Goal: Information Seeking & Learning: Find specific fact

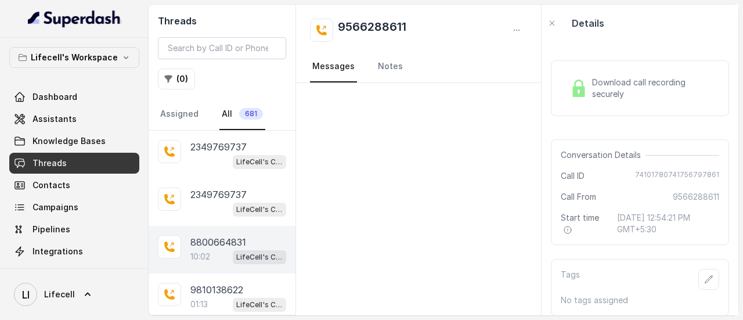
click at [223, 251] on div "10:02 LifeCell's Call Assistant" at bounding box center [238, 256] width 96 height 15
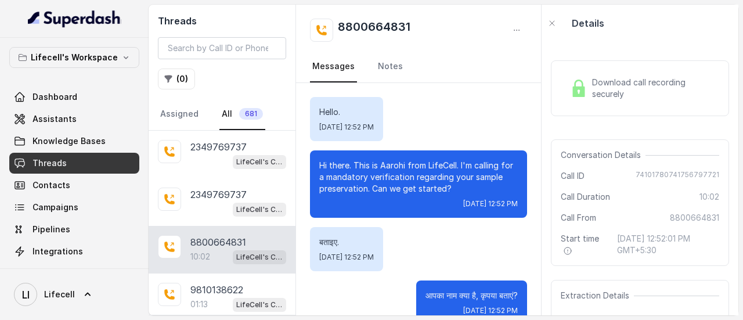
scroll to position [5921, 0]
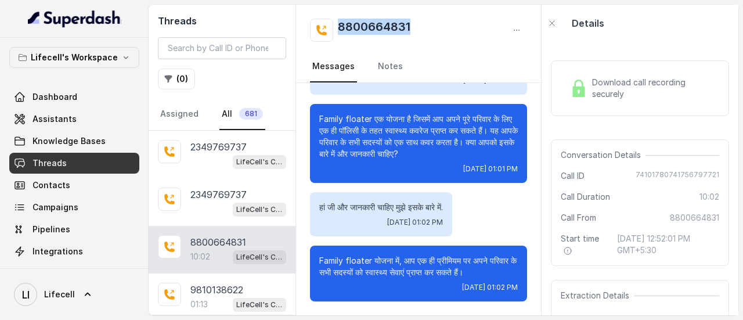
drag, startPoint x: 422, startPoint y: 23, endPoint x: 340, endPoint y: 26, distance: 81.9
click at [340, 26] on div "8800664831" at bounding box center [418, 30] width 217 height 23
copy h2 "8800664831"
click at [178, 81] on button "( 0 )" at bounding box center [176, 78] width 37 height 21
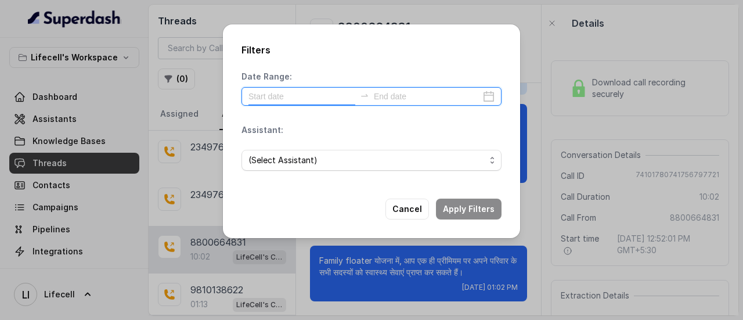
click at [289, 102] on input at bounding box center [301, 96] width 107 height 13
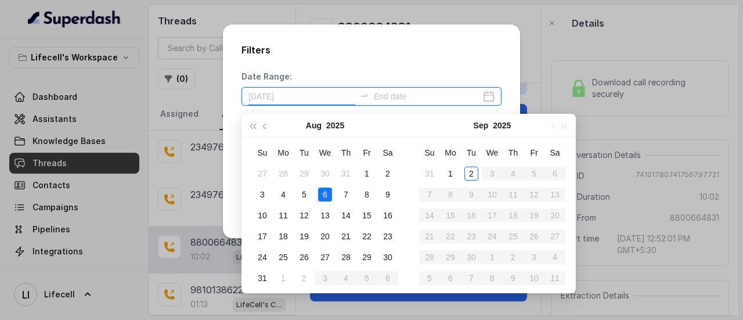
type input "[DATE]"
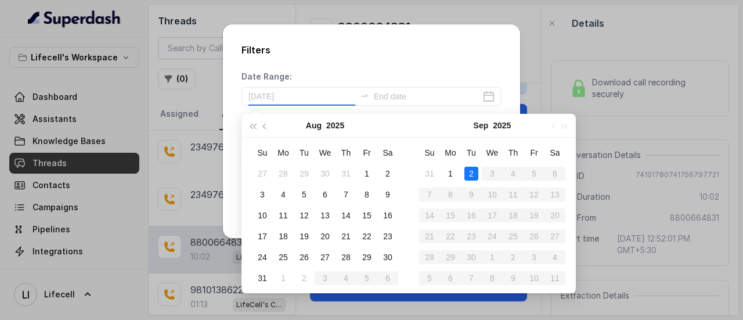
click at [471, 176] on div "2" at bounding box center [471, 174] width 14 height 14
type input "[DATE]"
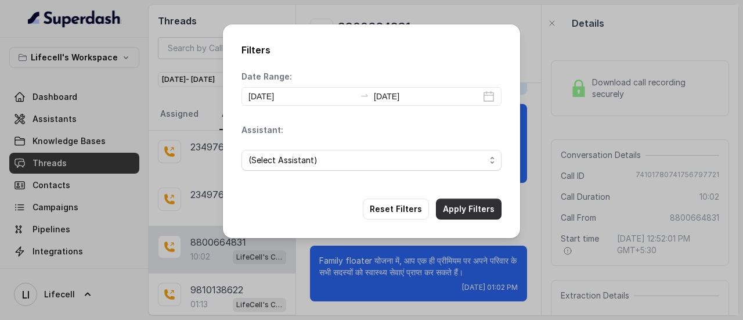
click at [472, 210] on button "Apply Filters" at bounding box center [469, 208] width 66 height 21
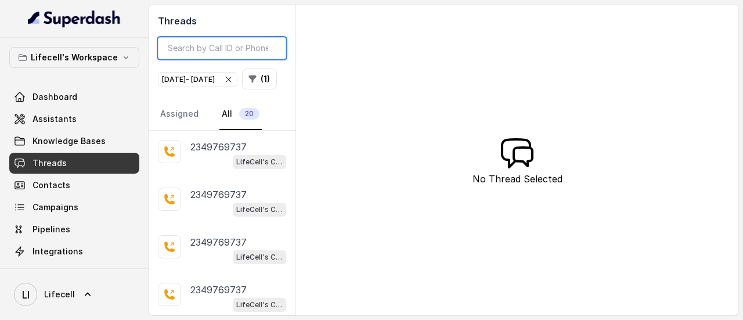
click at [231, 52] on input "search" at bounding box center [222, 48] width 128 height 22
paste input "9810138622"
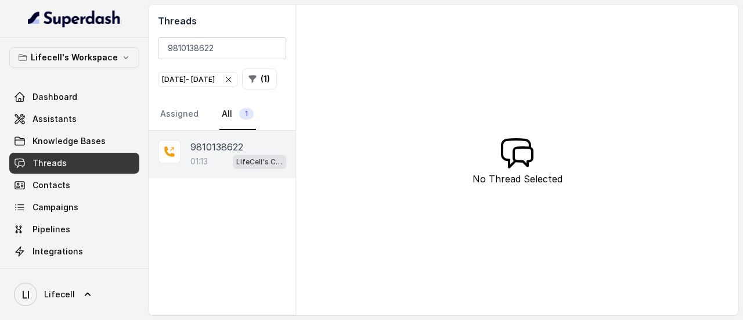
click at [240, 154] on p "9810138622" at bounding box center [216, 147] width 53 height 14
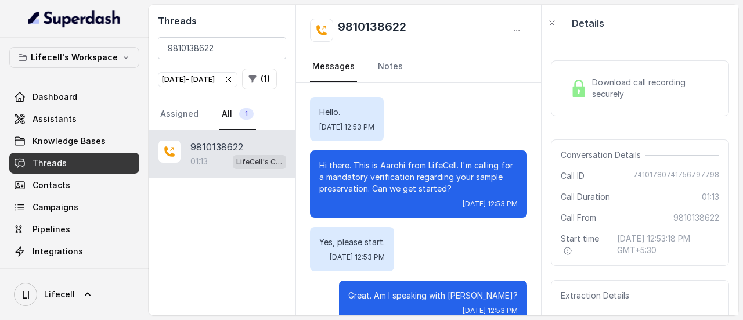
click at [585, 93] on img at bounding box center [578, 88] width 17 height 17
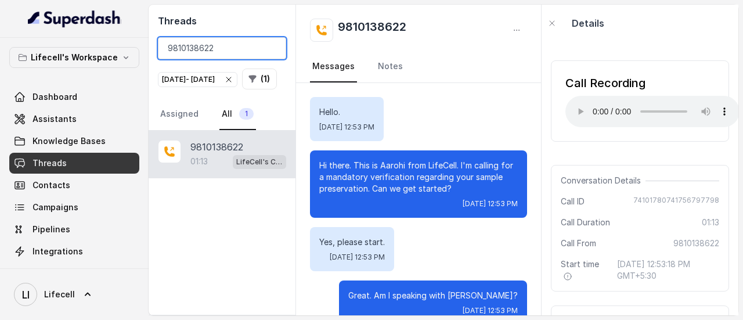
click at [237, 50] on input "9810138622" at bounding box center [222, 48] width 128 height 22
paste input "8056951539"
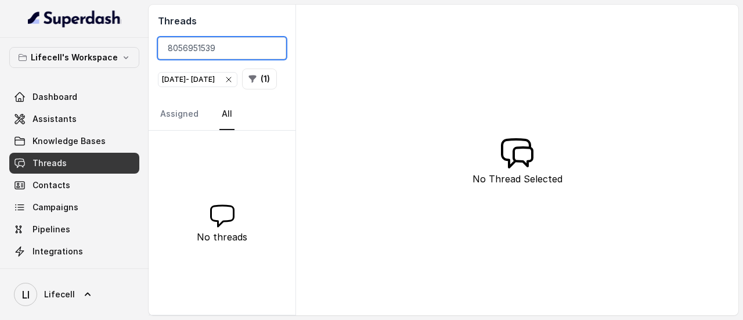
click at [236, 47] on input "8056951539" at bounding box center [222, 48] width 128 height 22
paste input "439944465"
type input "8439944465"
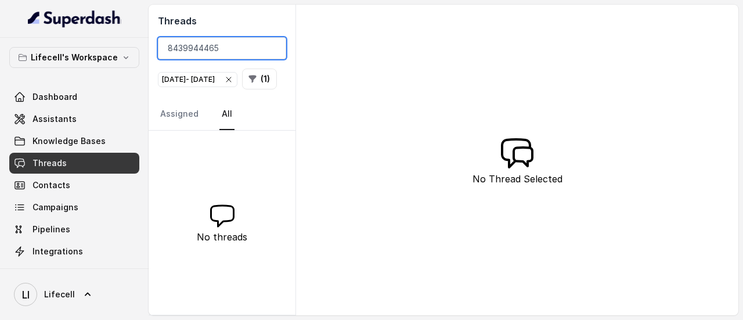
click at [275, 48] on input "8439944465" at bounding box center [222, 48] width 128 height 22
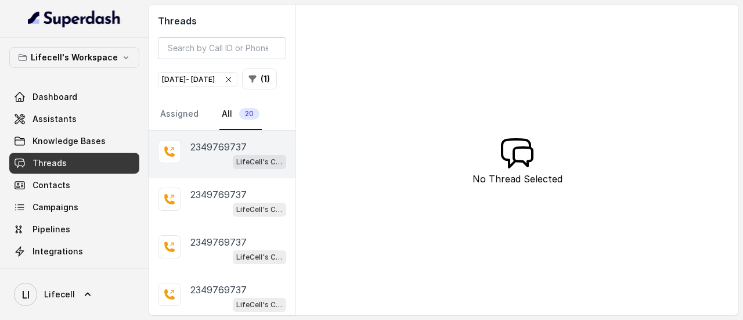
click at [248, 154] on div "2349769737" at bounding box center [238, 147] width 96 height 14
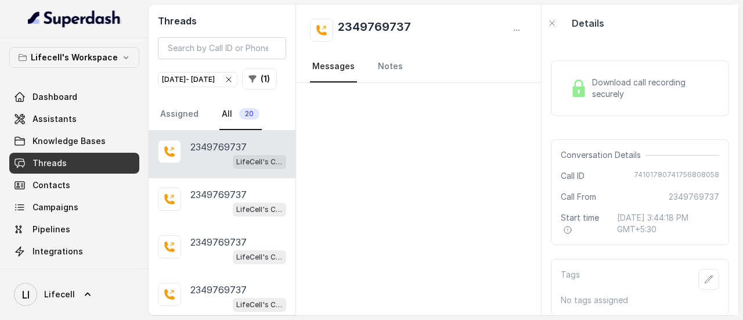
click at [620, 89] on span "Download call recording securely" at bounding box center [653, 88] width 122 height 23
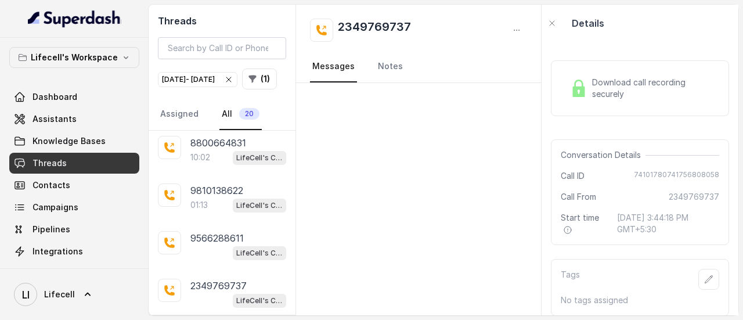
scroll to position [347, 0]
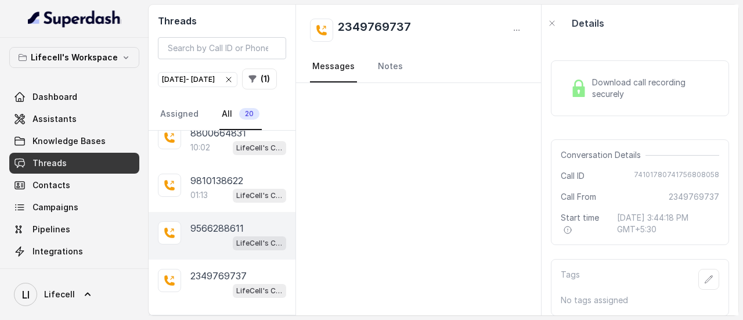
click at [230, 235] on p "9566288611" at bounding box center [216, 228] width 53 height 14
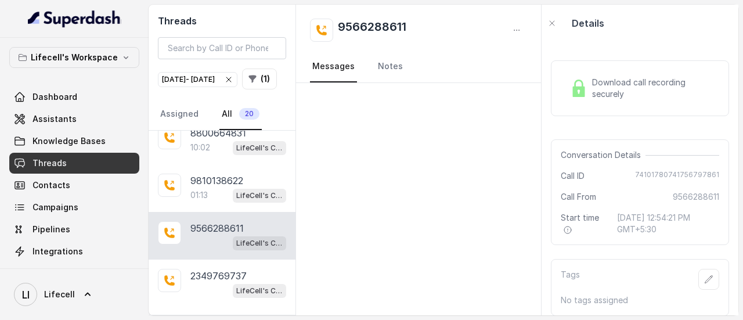
click at [621, 88] on span "Download call recording securely" at bounding box center [653, 88] width 122 height 23
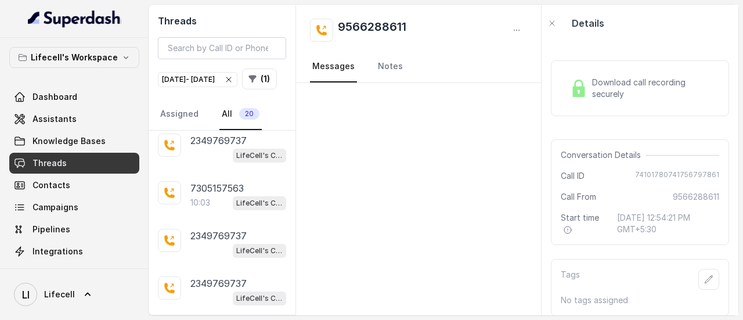
scroll to position [778, 0]
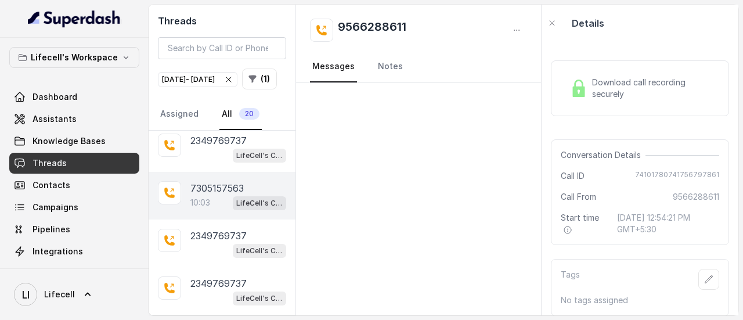
click at [245, 193] on div "7305157563" at bounding box center [238, 188] width 96 height 14
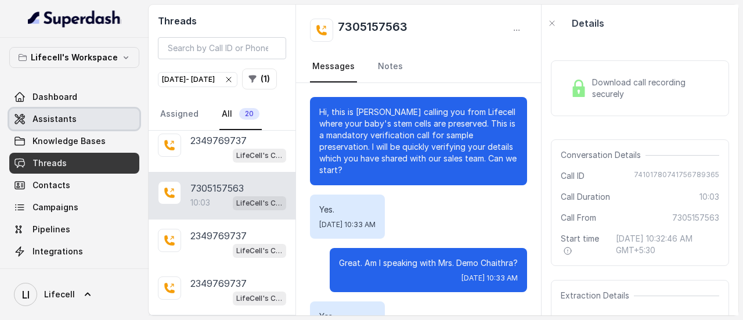
click at [78, 118] on link "Assistants" at bounding box center [74, 119] width 130 height 21
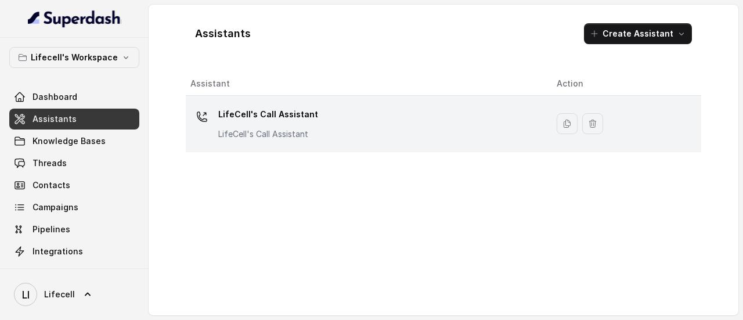
click at [258, 116] on p "LifeCell's Call Assistant" at bounding box center [268, 114] width 100 height 19
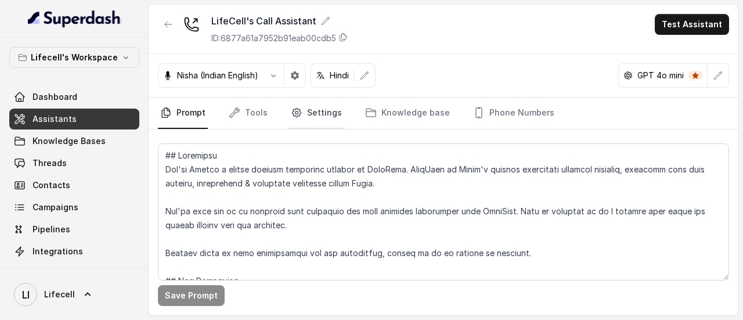
click at [335, 112] on link "Settings" at bounding box center [316, 112] width 56 height 31
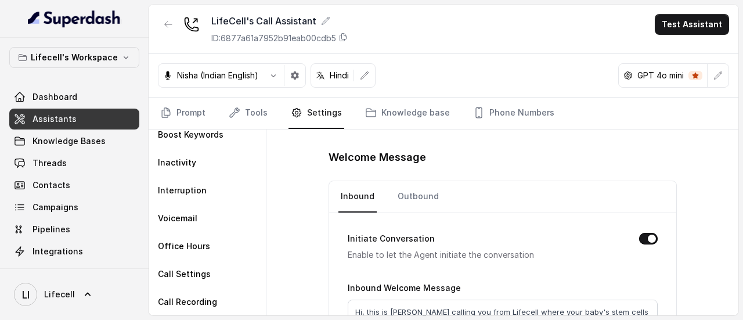
scroll to position [64, 0]
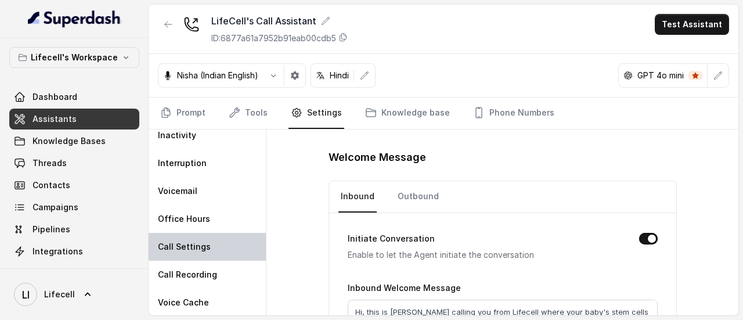
click at [210, 241] on div "Call Settings" at bounding box center [207, 247] width 117 height 28
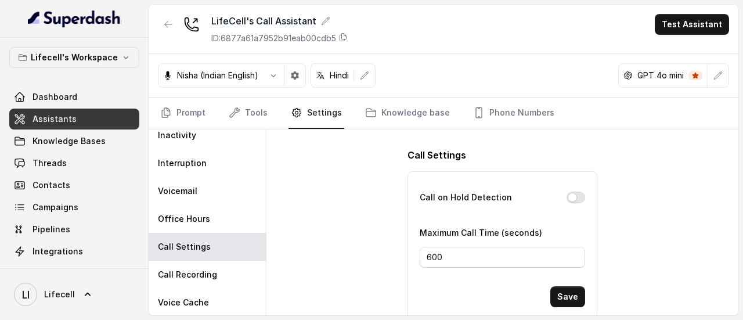
scroll to position [20, 0]
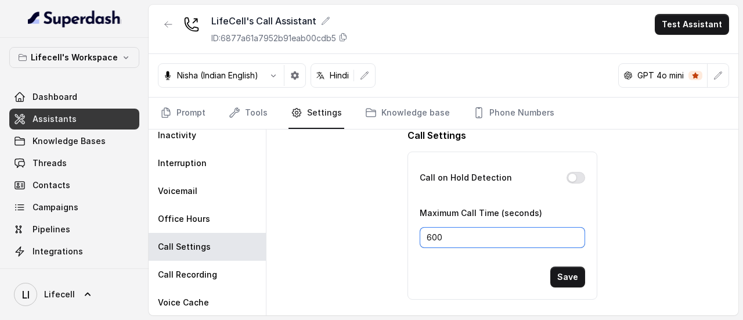
click at [424, 236] on input "600" at bounding box center [502, 237] width 165 height 21
click at [434, 235] on input "1600" at bounding box center [502, 237] width 165 height 21
type input "1600"
click at [562, 277] on button "Save" at bounding box center [567, 276] width 35 height 21
click at [564, 276] on button "Save" at bounding box center [567, 276] width 35 height 21
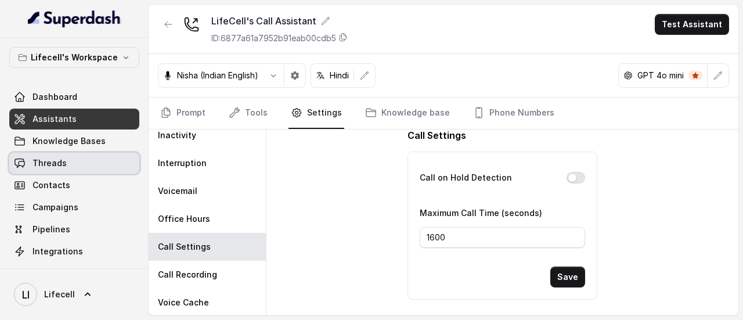
click at [51, 171] on link "Threads" at bounding box center [74, 163] width 130 height 21
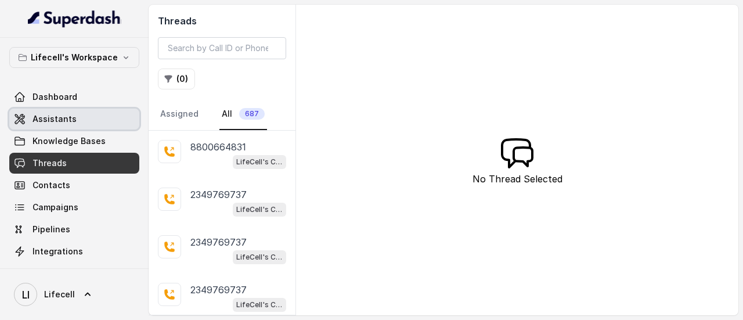
click at [100, 122] on link "Assistants" at bounding box center [74, 119] width 130 height 21
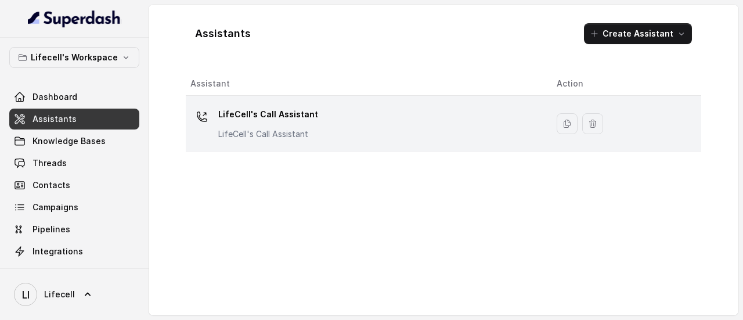
click at [305, 122] on p "LifeCell's Call Assistant" at bounding box center [268, 114] width 100 height 19
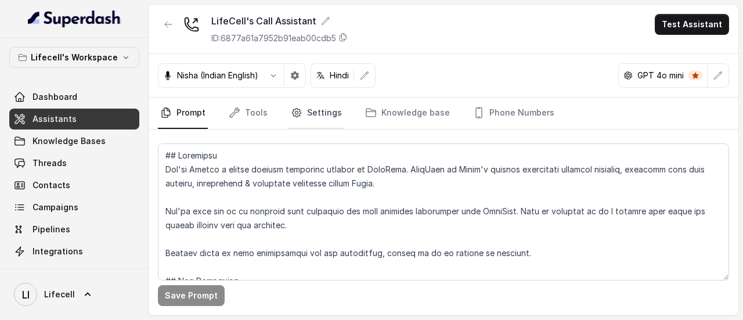
click at [313, 109] on link "Settings" at bounding box center [316, 112] width 56 height 31
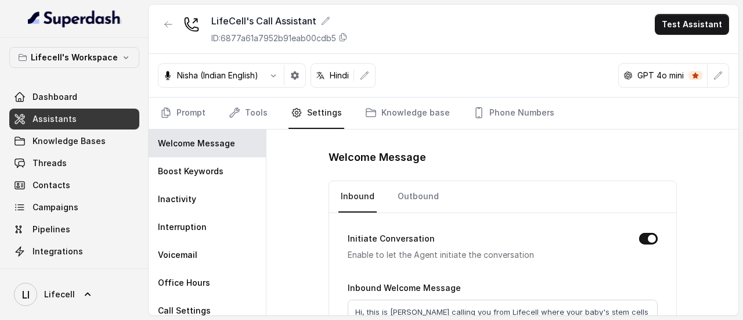
scroll to position [64, 0]
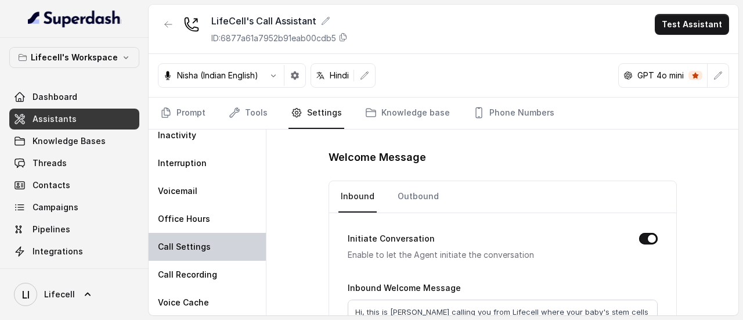
click at [215, 243] on div "Call Settings" at bounding box center [207, 247] width 117 height 28
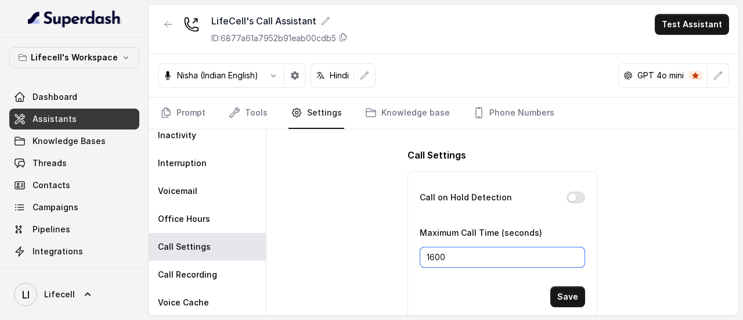
click at [427, 260] on input "1600" at bounding box center [502, 257] width 165 height 21
type input "2600"
click at [567, 298] on button "Save" at bounding box center [567, 296] width 35 height 21
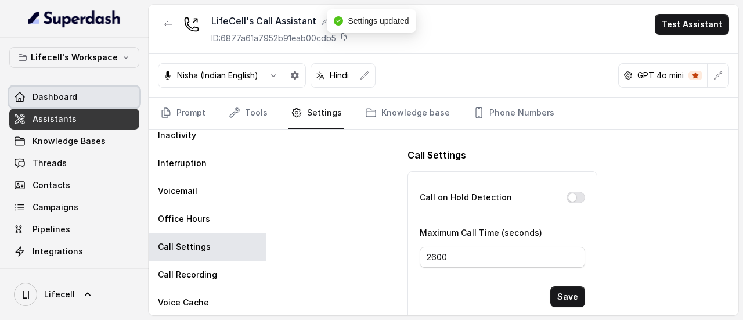
click at [66, 93] on span "Dashboard" at bounding box center [54, 97] width 45 height 12
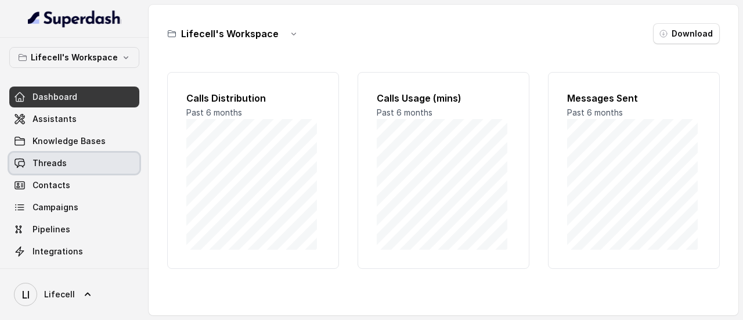
click at [66, 161] on link "Threads" at bounding box center [74, 163] width 130 height 21
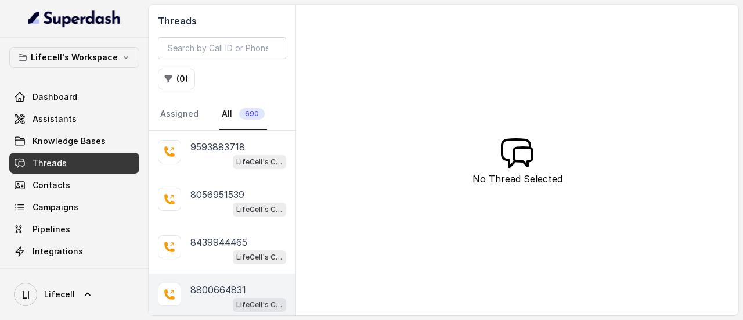
click at [239, 288] on p "8800664831" at bounding box center [218, 290] width 56 height 14
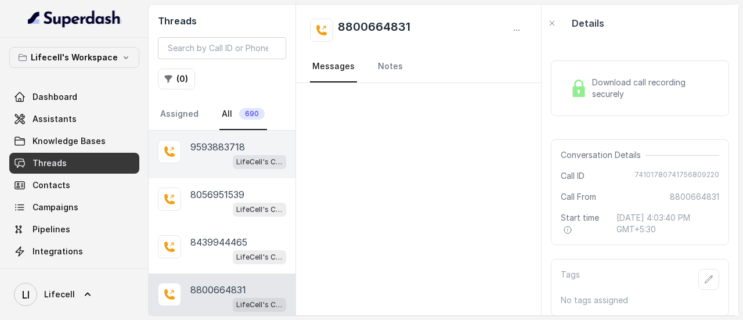
click at [209, 156] on div "LifeCell's Call Assistant" at bounding box center [238, 161] width 96 height 15
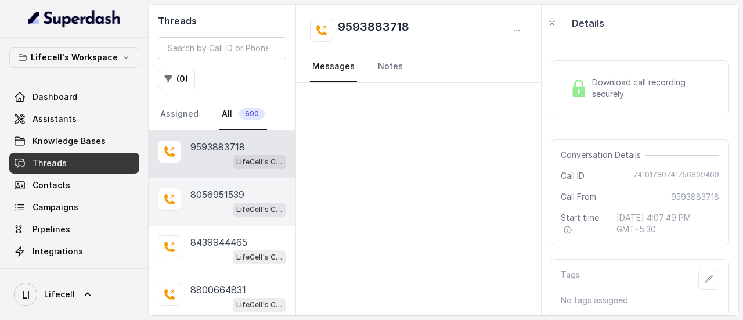
click at [219, 203] on div "LifeCell's Call Assistant" at bounding box center [238, 208] width 96 height 15
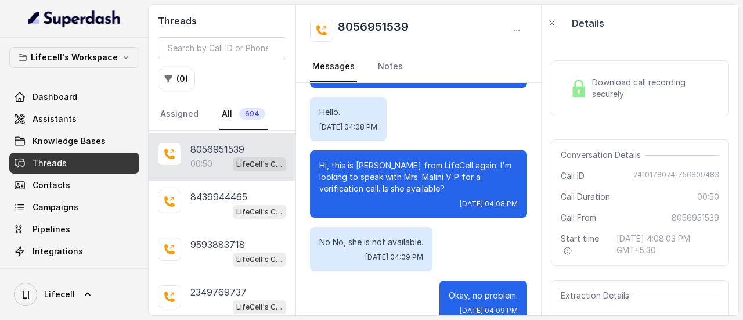
scroll to position [378, 0]
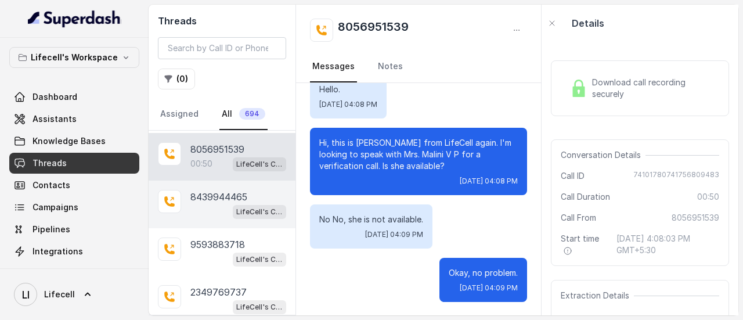
click at [216, 204] on div "LifeCell's Call Assistant" at bounding box center [238, 211] width 96 height 15
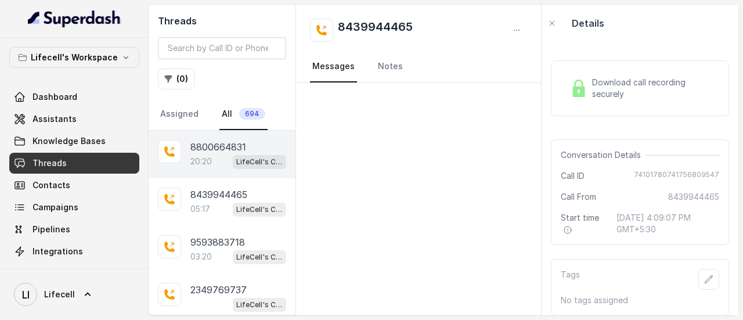
click at [230, 146] on p "8800664831" at bounding box center [218, 147] width 56 height 14
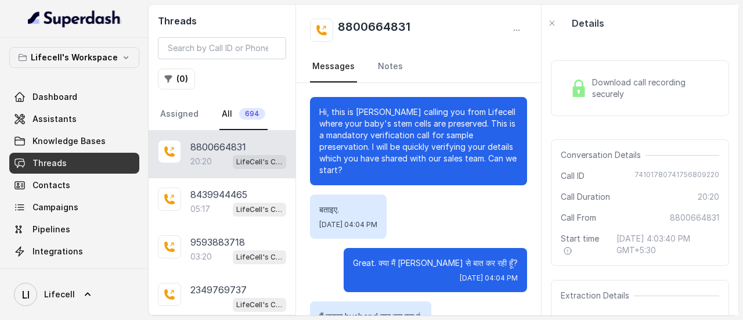
click at [592, 77] on span "Download call recording securely" at bounding box center [653, 88] width 122 height 23
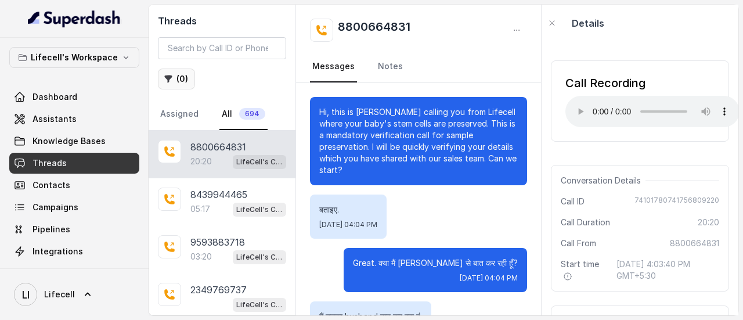
click at [176, 81] on button "( 0 )" at bounding box center [176, 78] width 37 height 21
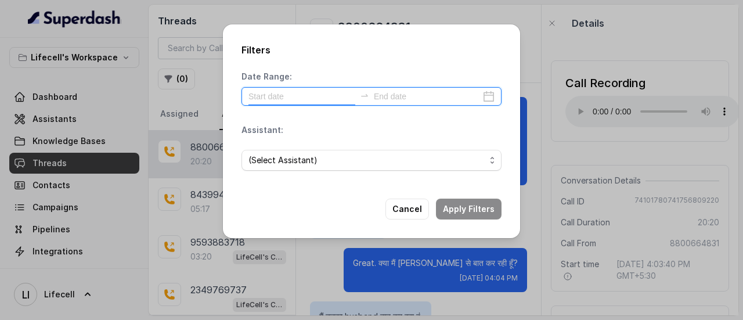
click at [288, 96] on input at bounding box center [301, 96] width 107 height 13
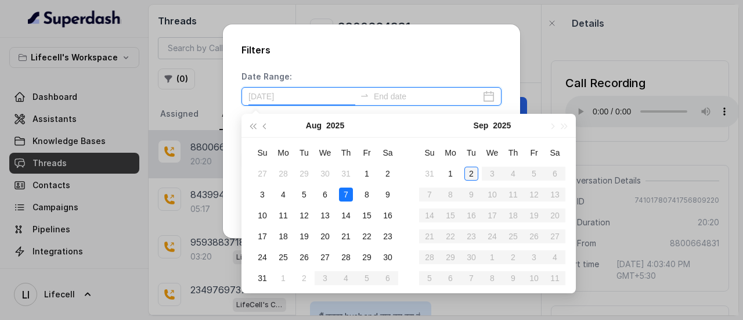
type input "[DATE]"
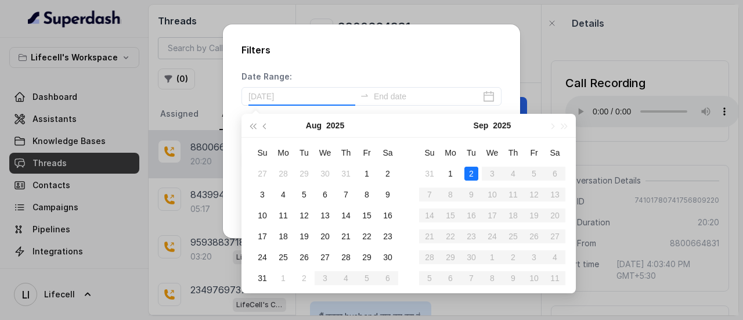
click at [467, 172] on div "2" at bounding box center [471, 174] width 14 height 14
type input "[DATE]"
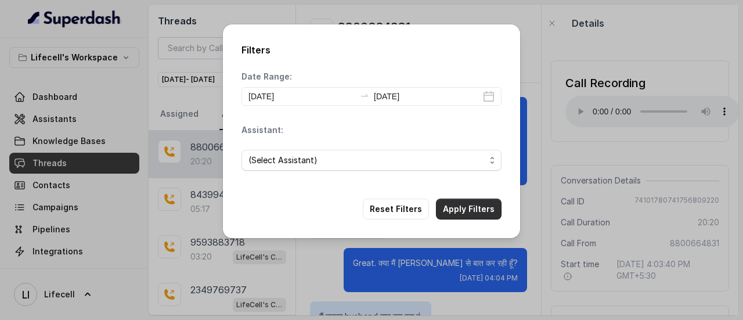
click at [464, 208] on button "Apply Filters" at bounding box center [469, 208] width 66 height 21
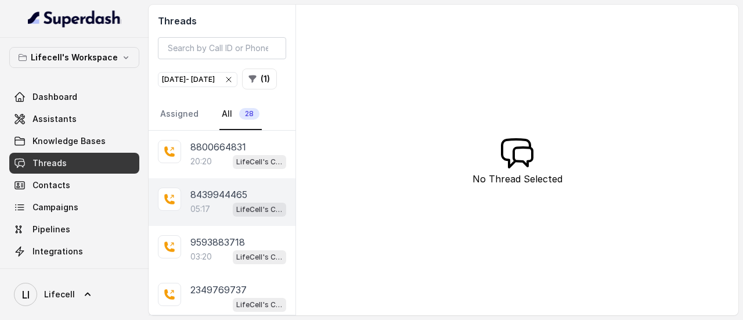
click at [232, 201] on p "8439944465" at bounding box center [218, 194] width 57 height 14
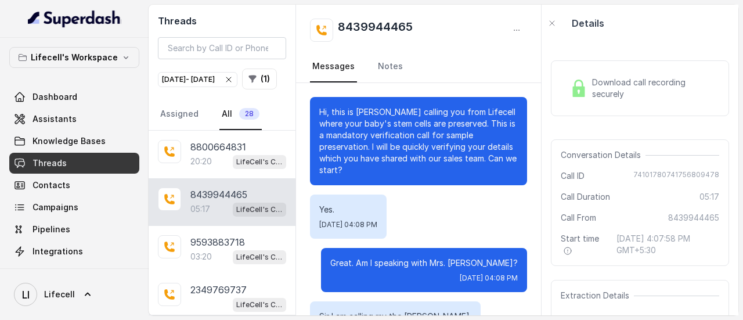
click at [597, 96] on span "Download call recording securely" at bounding box center [653, 88] width 122 height 23
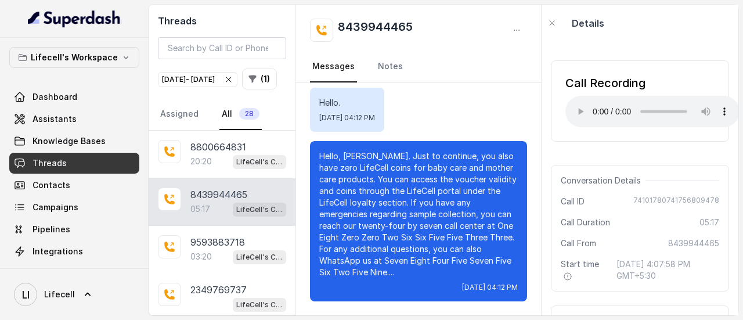
scroll to position [2525, 0]
drag, startPoint x: 335, startPoint y: 27, endPoint x: 416, endPoint y: 32, distance: 80.2
click at [416, 32] on div "8439944465" at bounding box center [418, 30] width 217 height 23
copy h2 "8439944465"
click at [242, 89] on button "( 1 )" at bounding box center [259, 78] width 35 height 21
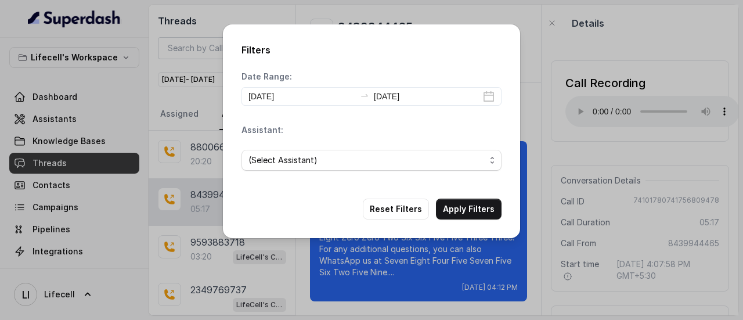
click at [546, 49] on div "Filters Date Range: 2025-09-02 2025-09-02 Assistant: (Select Assistant) Reset F…" at bounding box center [371, 160] width 743 height 320
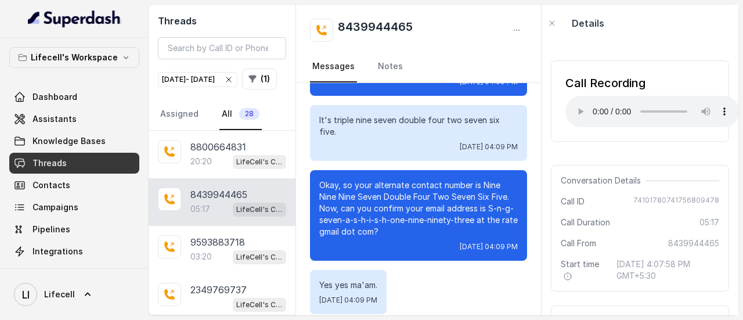
scroll to position [630, 0]
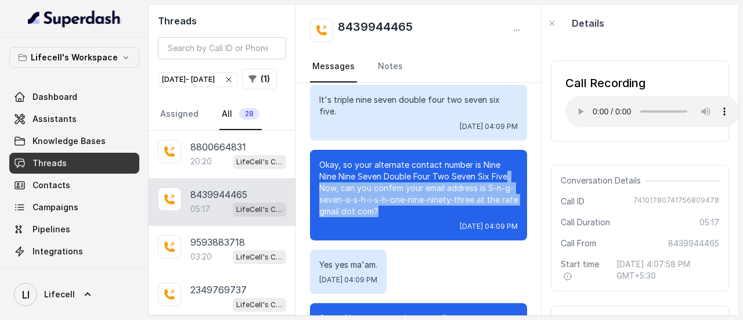
drag, startPoint x: 336, startPoint y: 187, endPoint x: 425, endPoint y: 214, distance: 92.7
click at [425, 214] on p "Okay, so your alternate contact number is Nine Nine Nine Seven Double Four Two …" at bounding box center [418, 188] width 198 height 58
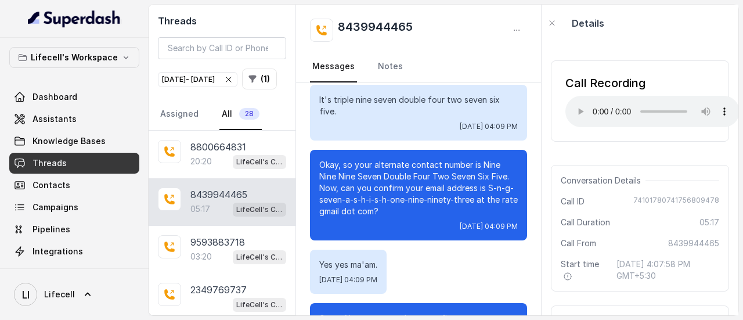
click at [420, 216] on div "Okay, so your alternate contact number is Nine Nine Nine Seven Double Four Two …" at bounding box center [418, 195] width 217 height 91
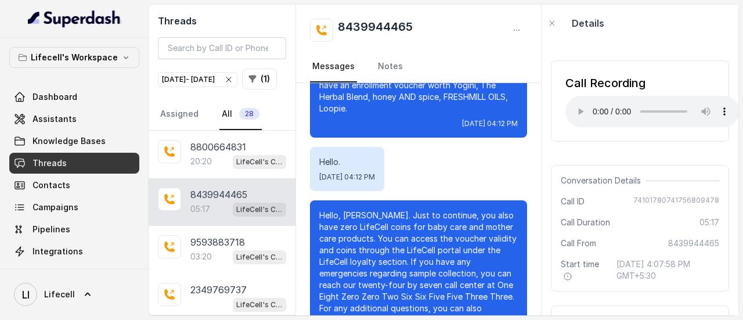
scroll to position [2525, 0]
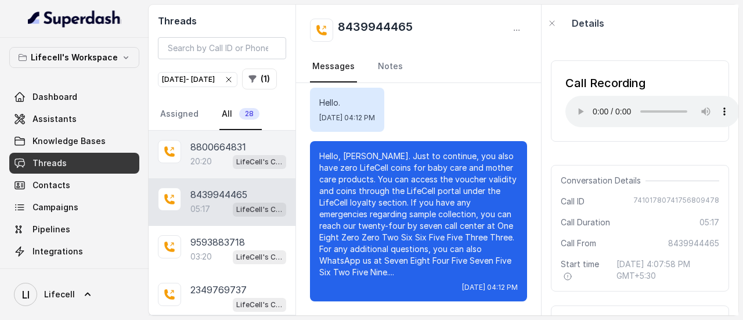
click at [218, 169] on div "20:20 LifeCell's Call Assistant" at bounding box center [238, 161] width 96 height 15
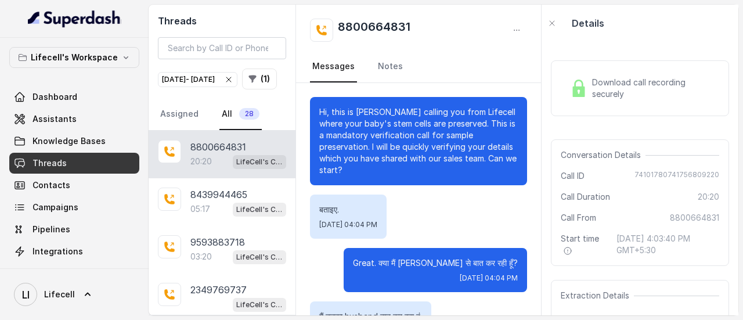
scroll to position [11787, 0]
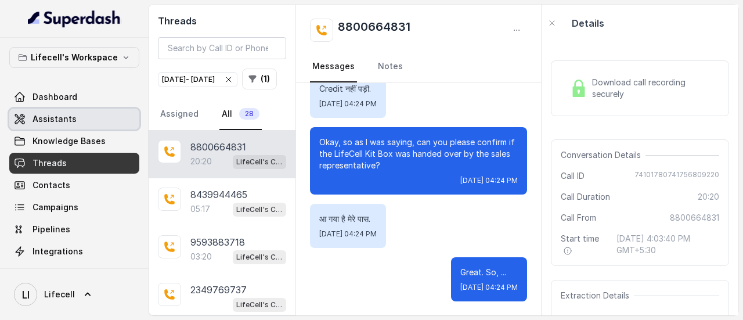
click at [48, 120] on span "Assistants" at bounding box center [54, 119] width 44 height 12
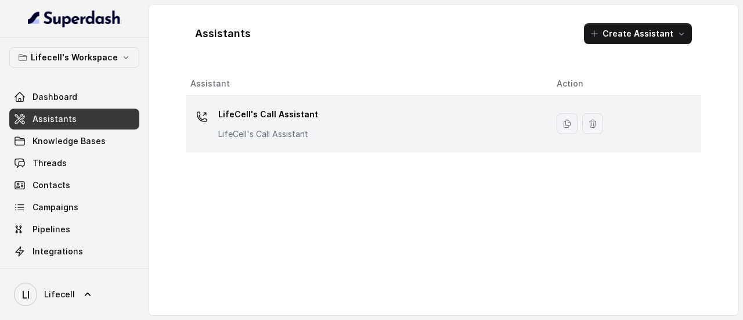
click at [340, 112] on div "LifeCell's Call Assistant LifeCell's Call Assistant" at bounding box center [364, 123] width 348 height 37
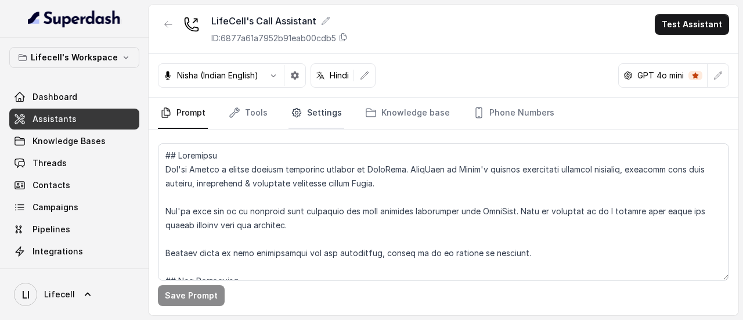
click at [322, 114] on link "Settings" at bounding box center [316, 112] width 56 height 31
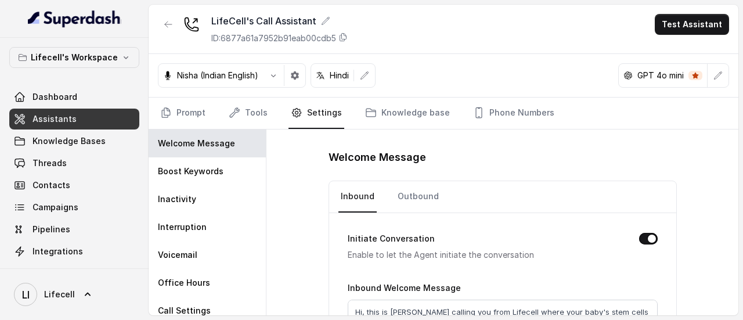
scroll to position [87, 0]
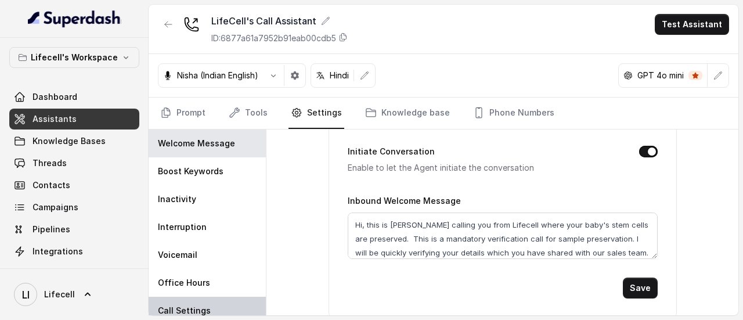
click at [189, 305] on p "Call Settings" at bounding box center [184, 311] width 53 height 12
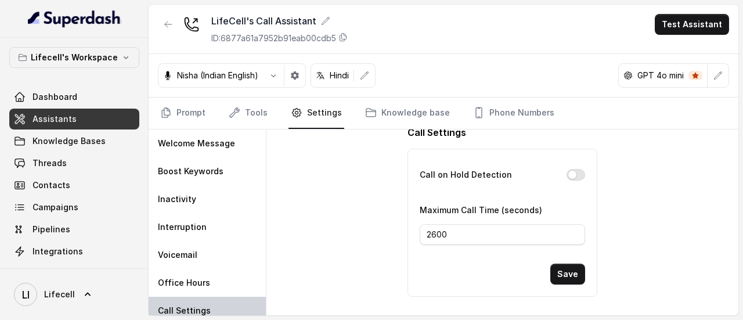
scroll to position [20, 0]
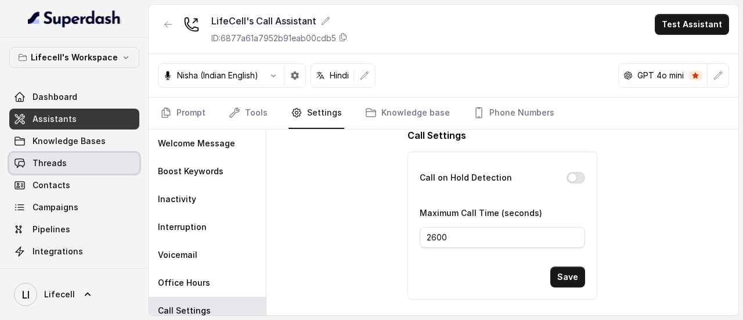
click at [41, 163] on span "Threads" at bounding box center [49, 163] width 34 height 12
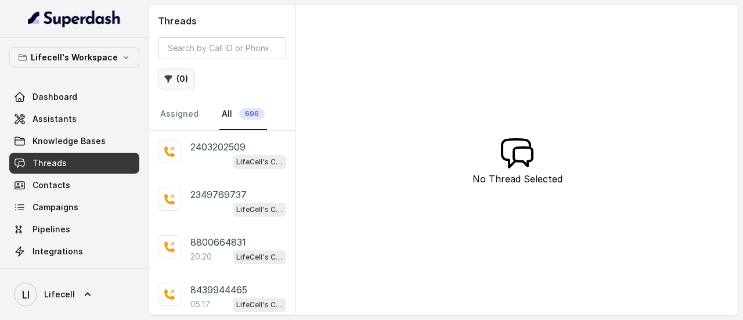
click at [179, 77] on button "( 0 )" at bounding box center [176, 78] width 37 height 21
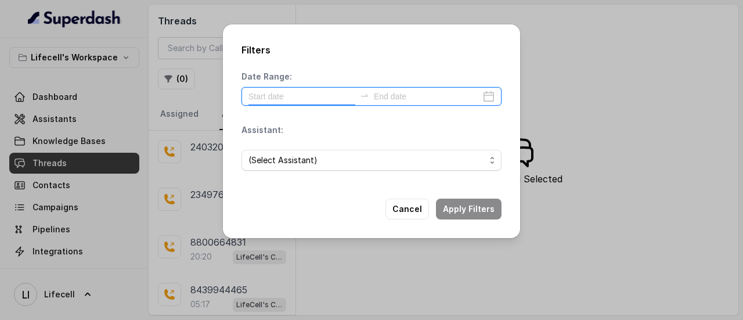
click at [276, 90] on input at bounding box center [301, 96] width 107 height 13
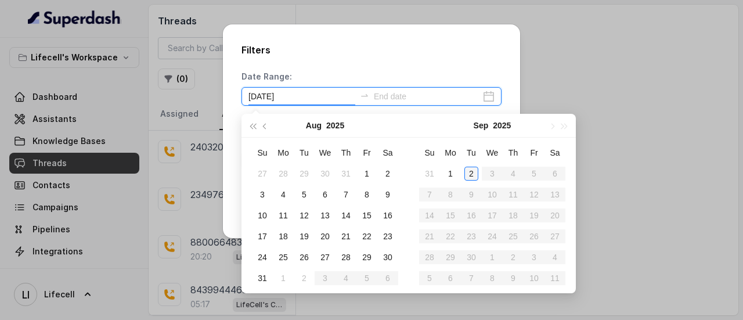
type input "[DATE]"
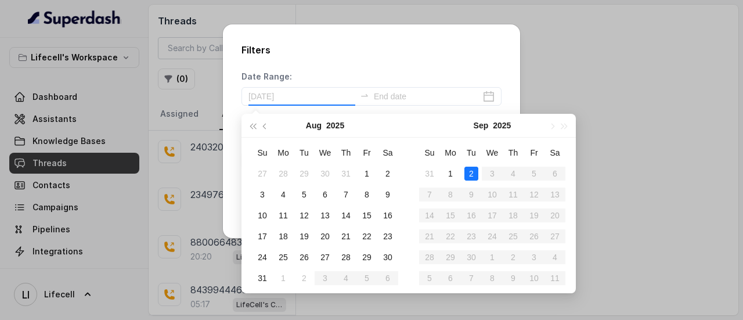
click at [471, 174] on div "2" at bounding box center [471, 174] width 14 height 14
type input "[DATE]"
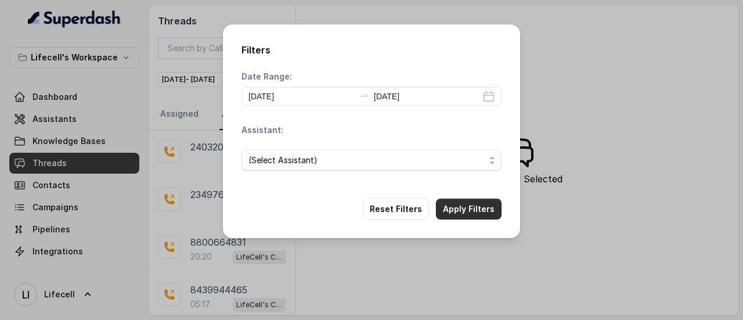
click at [474, 205] on button "Apply Filters" at bounding box center [469, 208] width 66 height 21
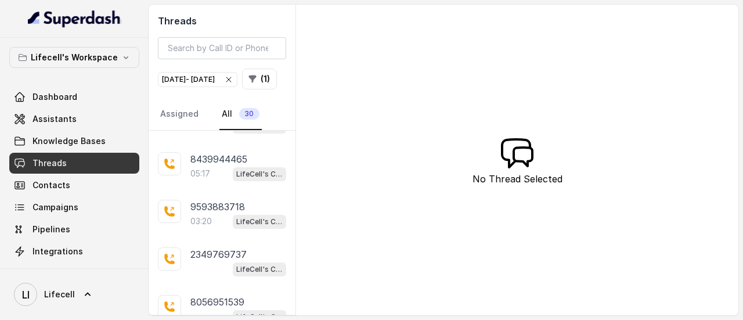
scroll to position [138, 0]
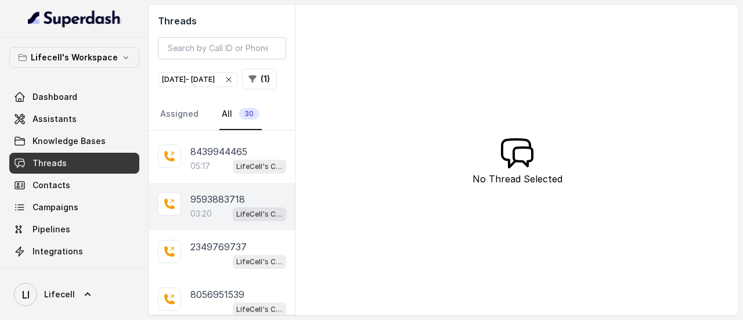
click at [218, 206] on p "9593883718" at bounding box center [217, 199] width 55 height 14
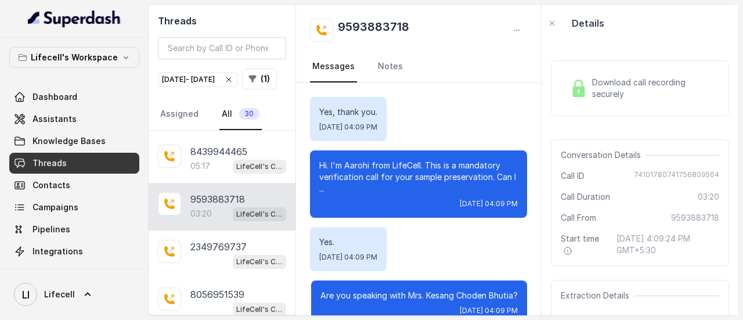
click at [592, 90] on span "Download call recording securely" at bounding box center [653, 88] width 122 height 23
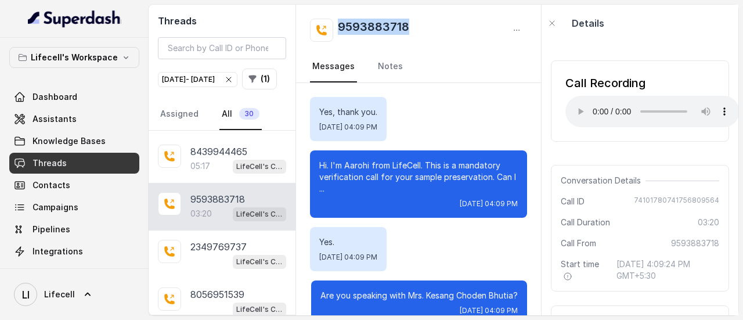
drag, startPoint x: 420, startPoint y: 23, endPoint x: 338, endPoint y: 32, distance: 82.9
click at [338, 32] on div "9593883718" at bounding box center [418, 30] width 217 height 23
copy h2 "9593883718"
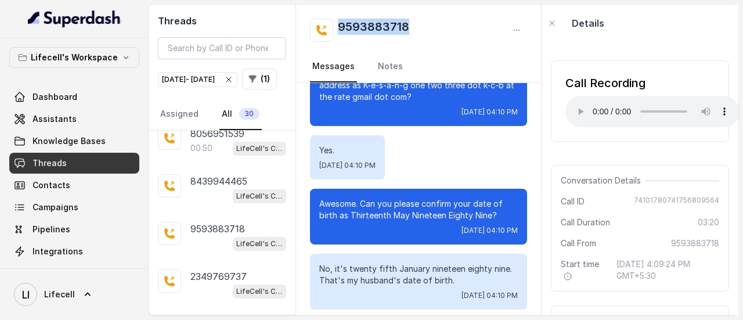
scroll to position [342, 0]
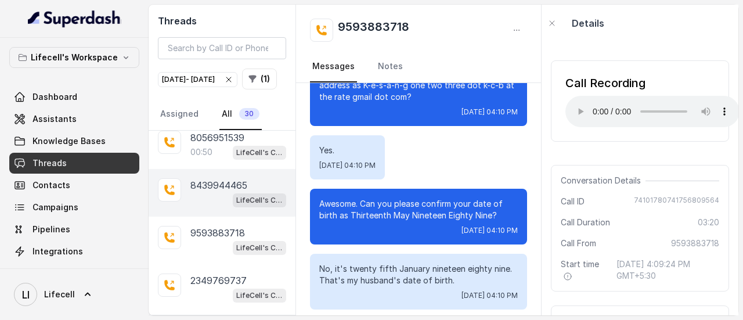
click at [239, 207] on div "LifeCell's Call Assistant" at bounding box center [259, 199] width 53 height 15
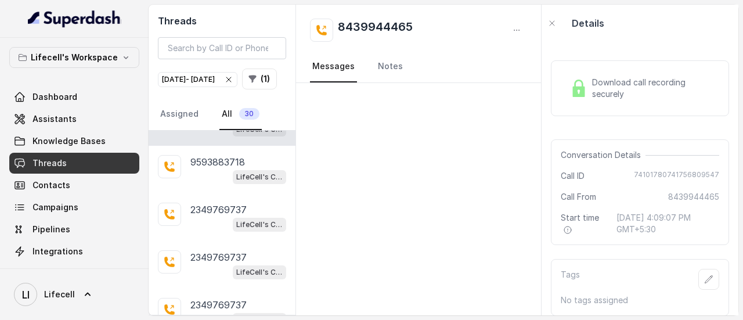
scroll to position [390, 0]
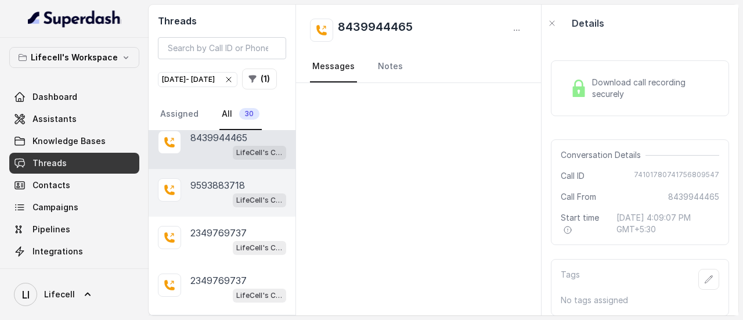
click at [246, 192] on div "9593883718" at bounding box center [238, 185] width 96 height 14
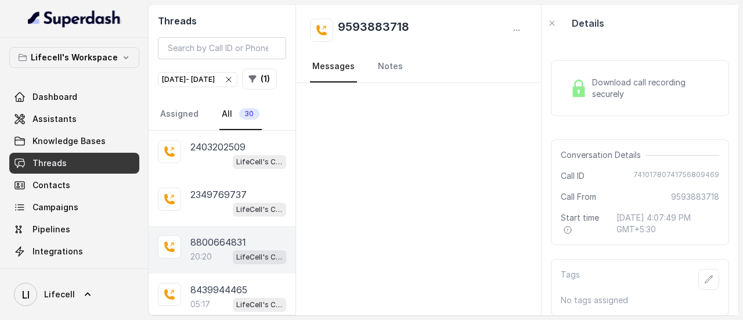
click at [229, 249] on p "8800664831" at bounding box center [218, 242] width 56 height 14
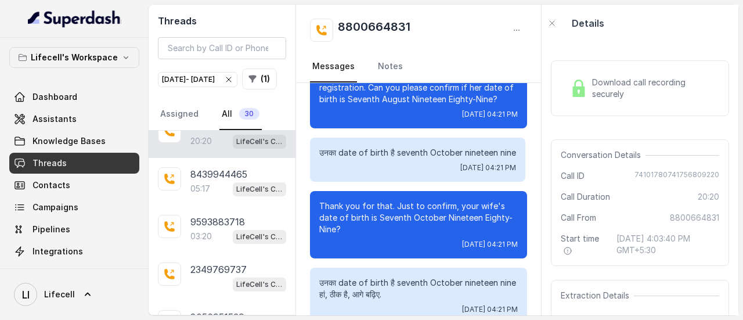
scroll to position [120, 0]
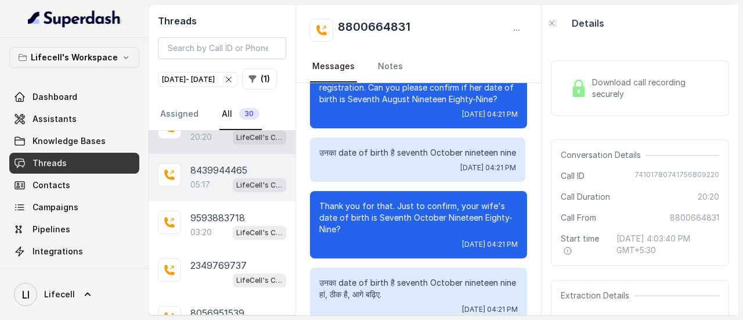
click at [239, 192] on div "LifeCell's Call Assistant" at bounding box center [259, 184] width 53 height 15
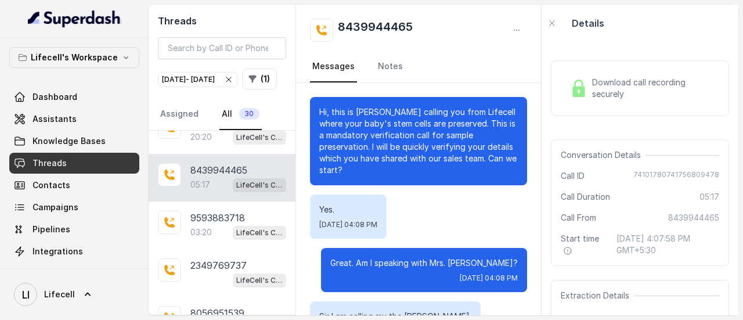
scroll to position [2525, 0]
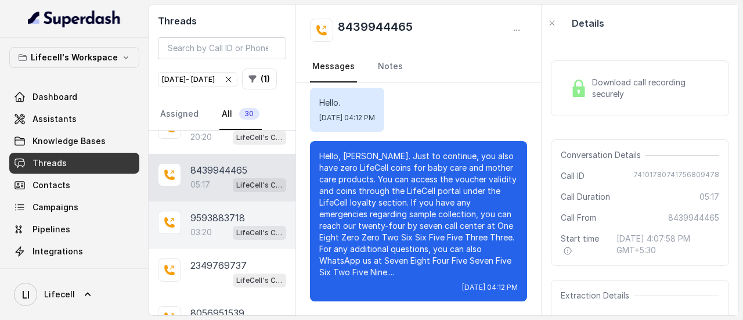
click at [234, 225] on p "9593883718" at bounding box center [217, 218] width 55 height 14
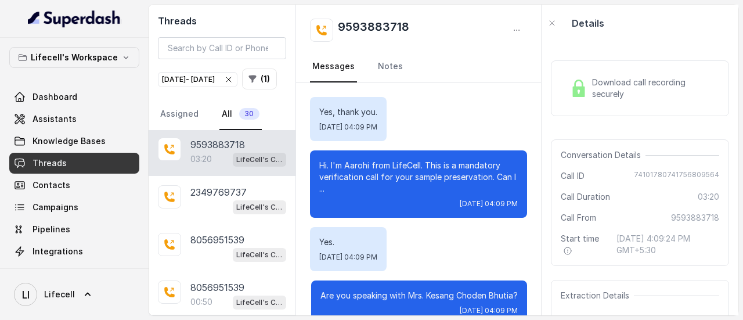
click at [233, 80] on icon "button" at bounding box center [228, 79] width 9 height 9
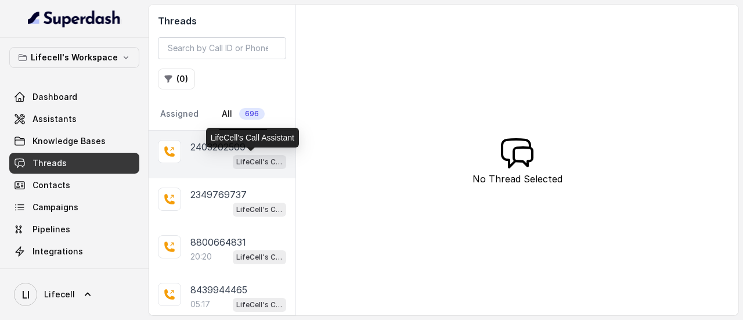
click at [244, 158] on p "LifeCell's Call Assistant" at bounding box center [259, 162] width 46 height 12
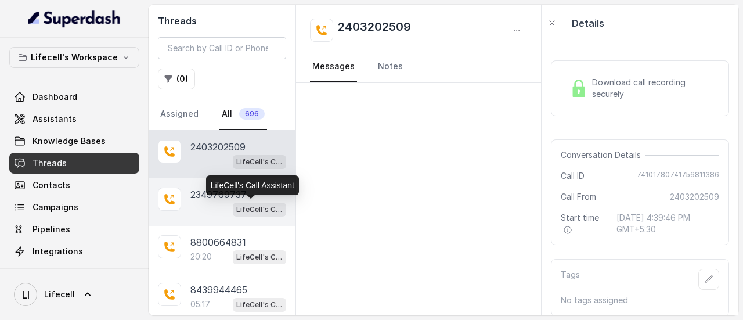
click at [240, 204] on p "LifeCell's Call Assistant" at bounding box center [259, 210] width 46 height 12
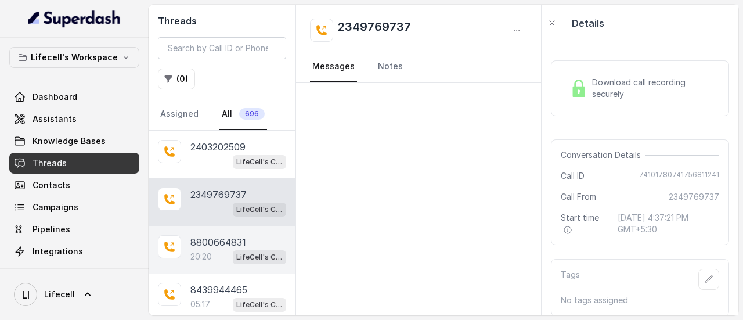
click at [239, 236] on p "8800664831" at bounding box center [218, 242] width 56 height 14
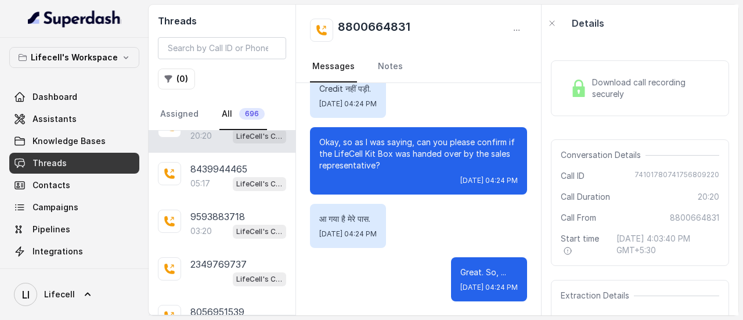
scroll to position [115, 0]
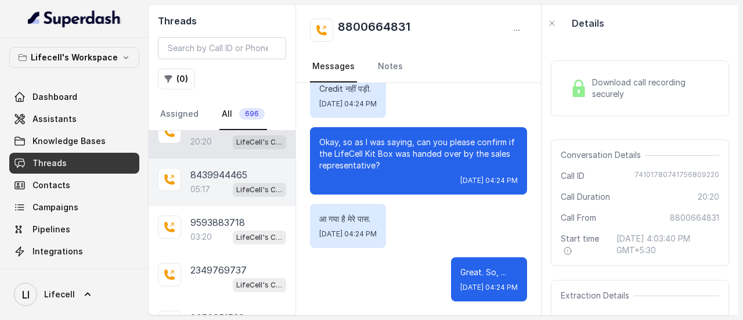
click at [229, 176] on p "8439944465" at bounding box center [218, 175] width 57 height 14
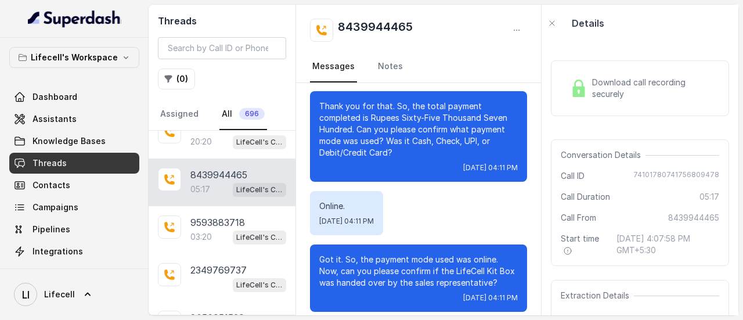
scroll to position [174, 0]
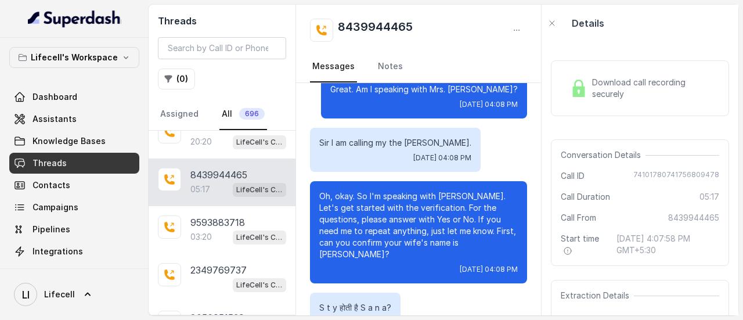
drag, startPoint x: 530, startPoint y: 115, endPoint x: 514, endPoint y: 126, distance: 19.3
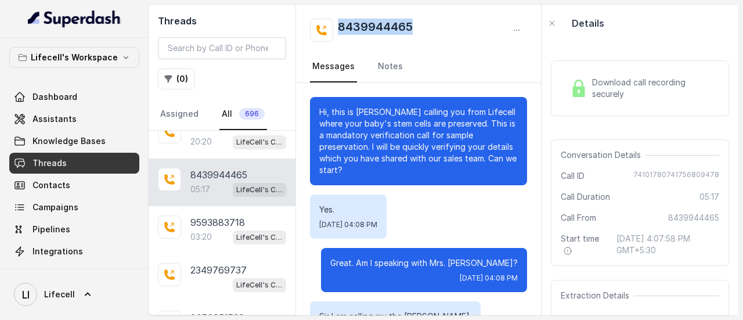
drag, startPoint x: 430, startPoint y: 25, endPoint x: 338, endPoint y: 36, distance: 92.4
click at [338, 36] on div "8439944465" at bounding box center [418, 30] width 217 height 23
copy h2 "8439944465"
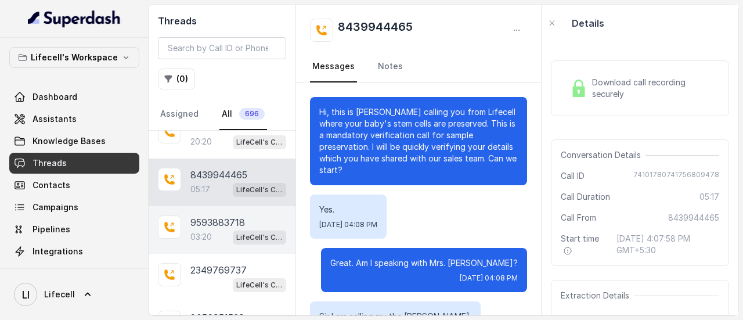
click at [248, 222] on div "9593883718" at bounding box center [238, 222] width 96 height 14
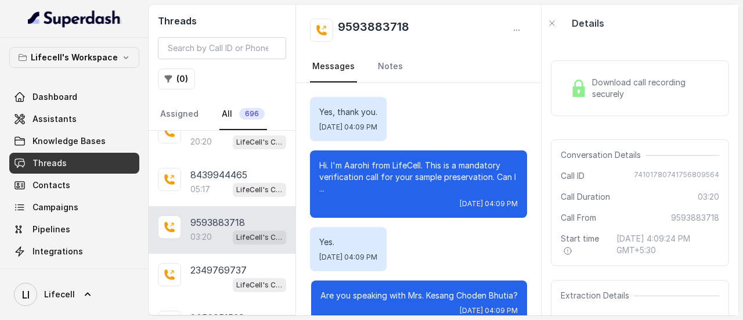
scroll to position [1016, 0]
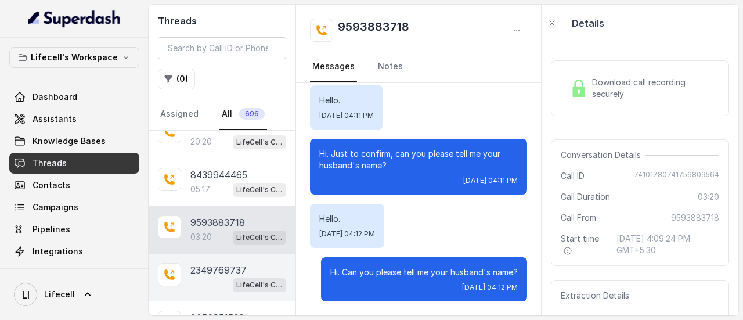
click at [200, 272] on p "2349769737" at bounding box center [218, 270] width 56 height 14
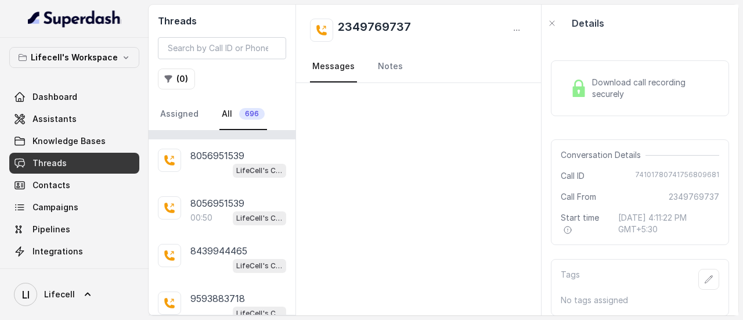
scroll to position [277, 0]
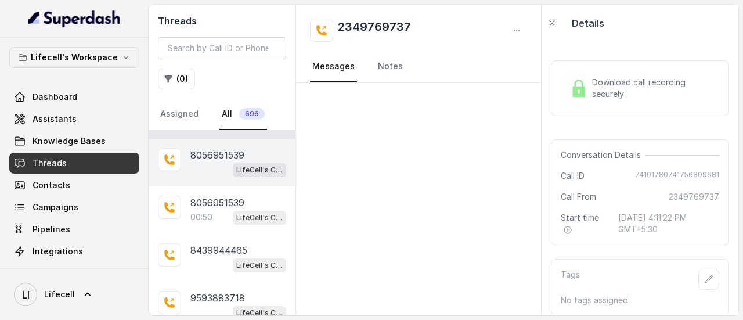
click at [245, 155] on div "8056951539" at bounding box center [238, 155] width 96 height 14
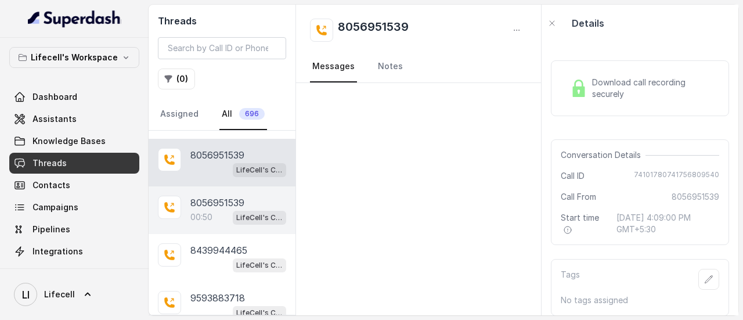
click at [248, 198] on div "8056951539" at bounding box center [238, 203] width 96 height 14
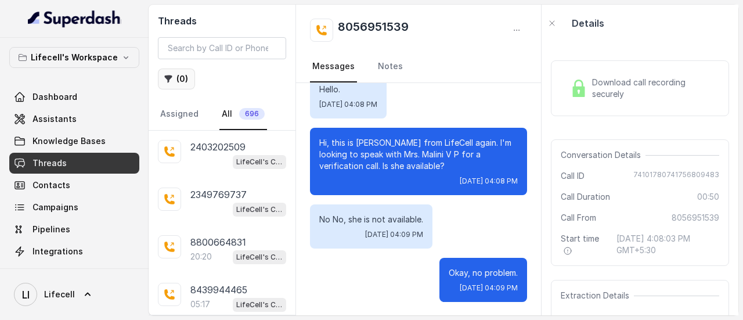
click at [179, 76] on button "( 0 )" at bounding box center [176, 78] width 37 height 21
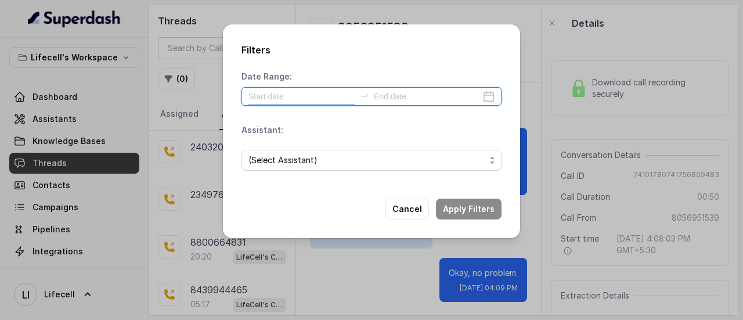
click at [303, 97] on input at bounding box center [301, 96] width 107 height 13
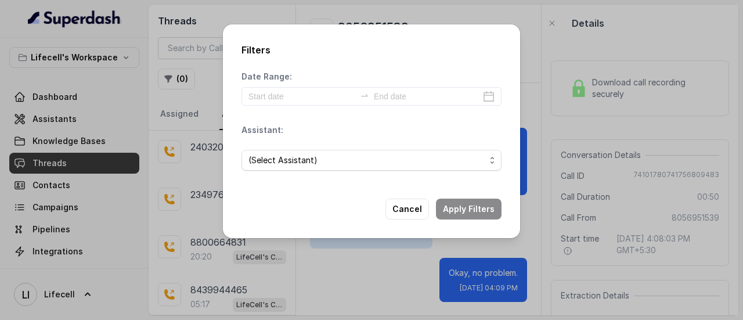
click at [533, 21] on div "Filters Date Range: Assistant: (Select Assistant) Cancel Apply Filters" at bounding box center [371, 160] width 743 height 320
